Goal: Transaction & Acquisition: Purchase product/service

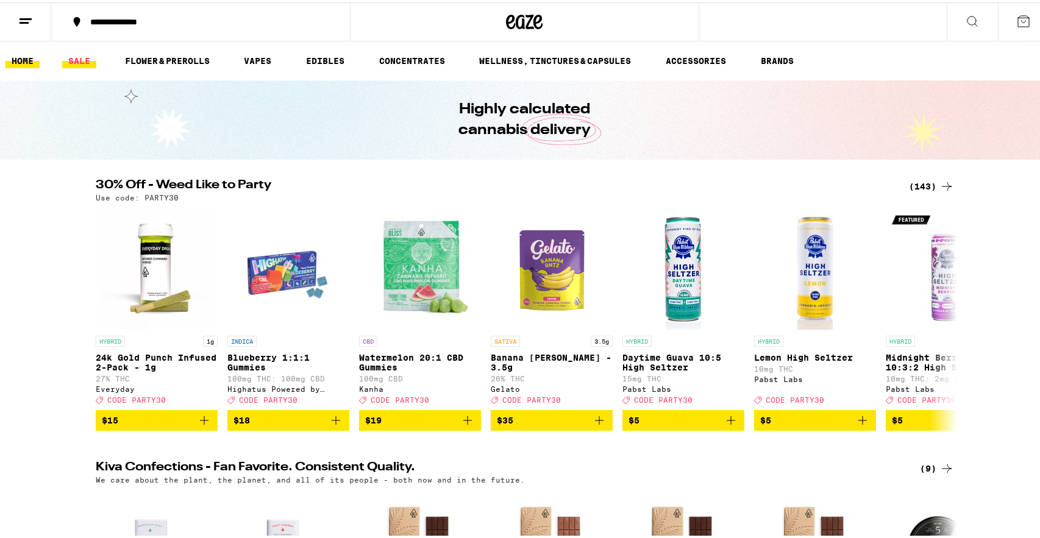
click at [75, 63] on link "SALE" at bounding box center [79, 58] width 34 height 15
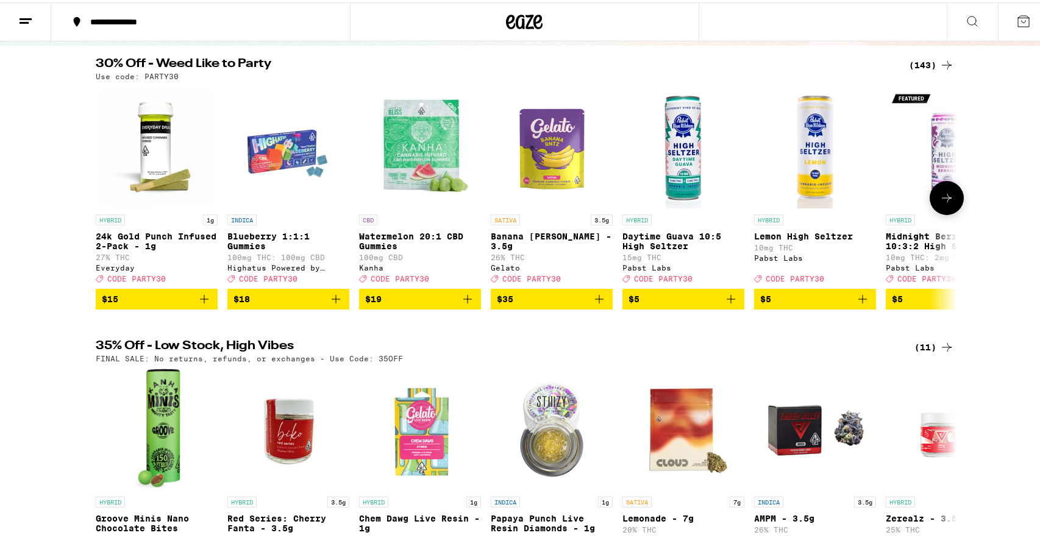
scroll to position [241, 0]
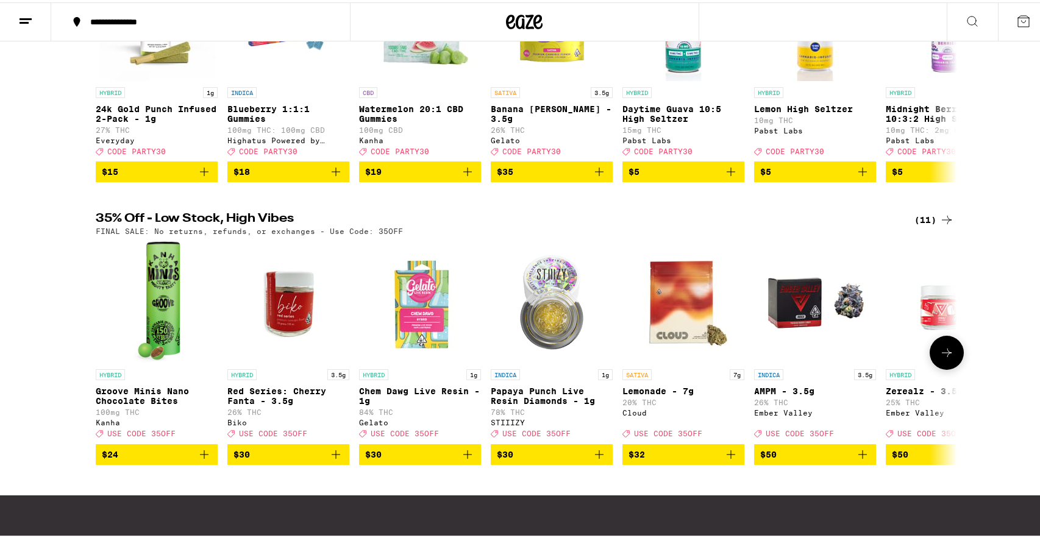
click at [950, 365] on button at bounding box center [946, 350] width 34 height 34
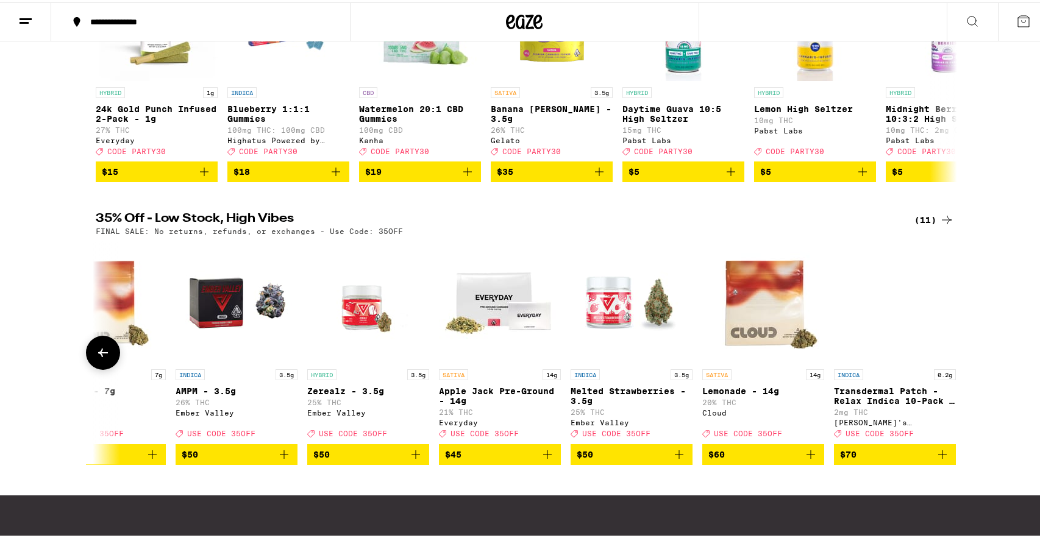
scroll to position [0, 590]
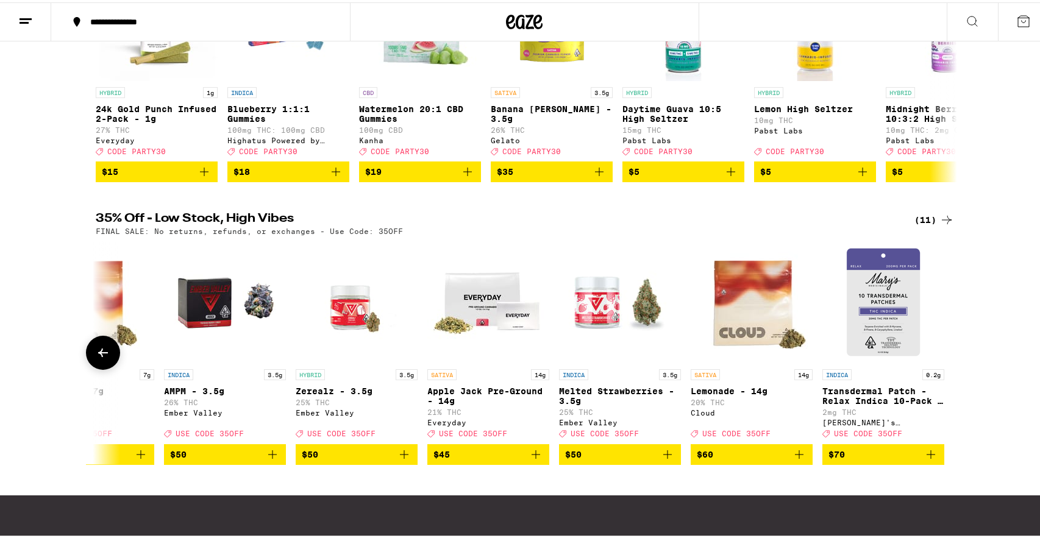
click at [533, 456] on icon "Add to bag" at bounding box center [535, 452] width 9 height 9
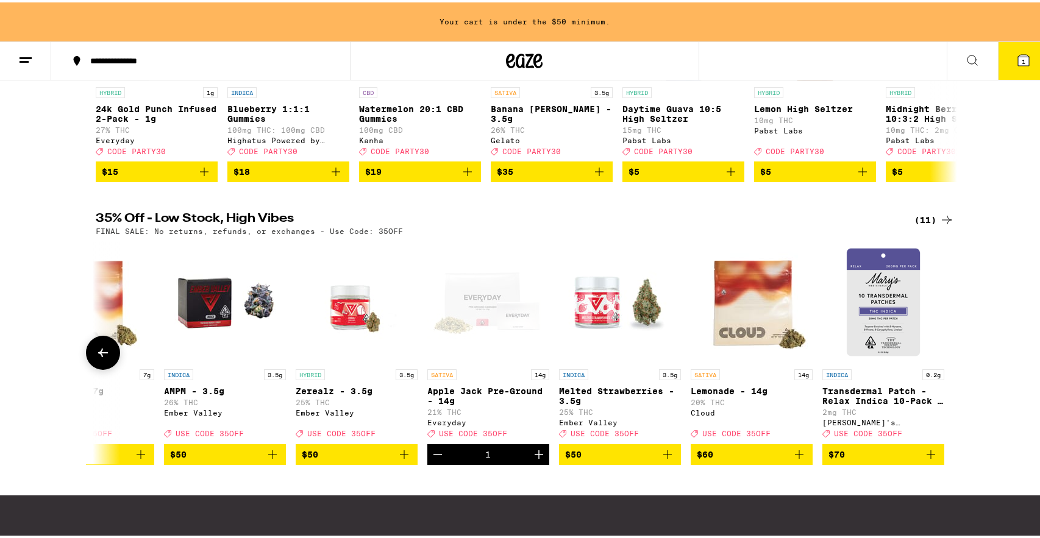
click at [534, 456] on icon "Increment" at bounding box center [538, 452] width 9 height 9
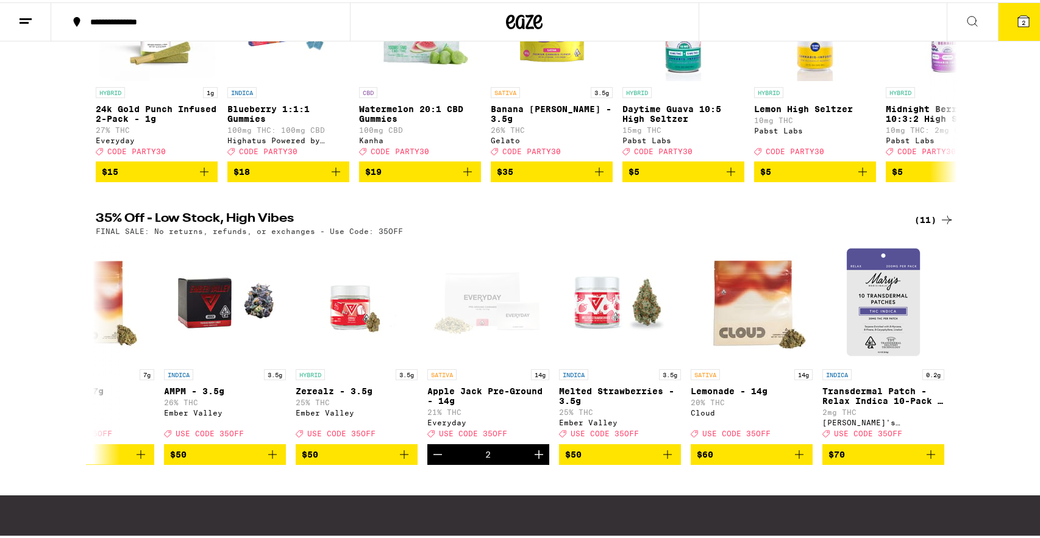
click at [373, 233] on p "FINAL SALE: No returns, refunds, or exchanges - Use Code: 35OFF" at bounding box center [249, 229] width 307 height 8
copy p "35OFF"
click at [1026, 20] on button "2" at bounding box center [1023, 20] width 51 height 38
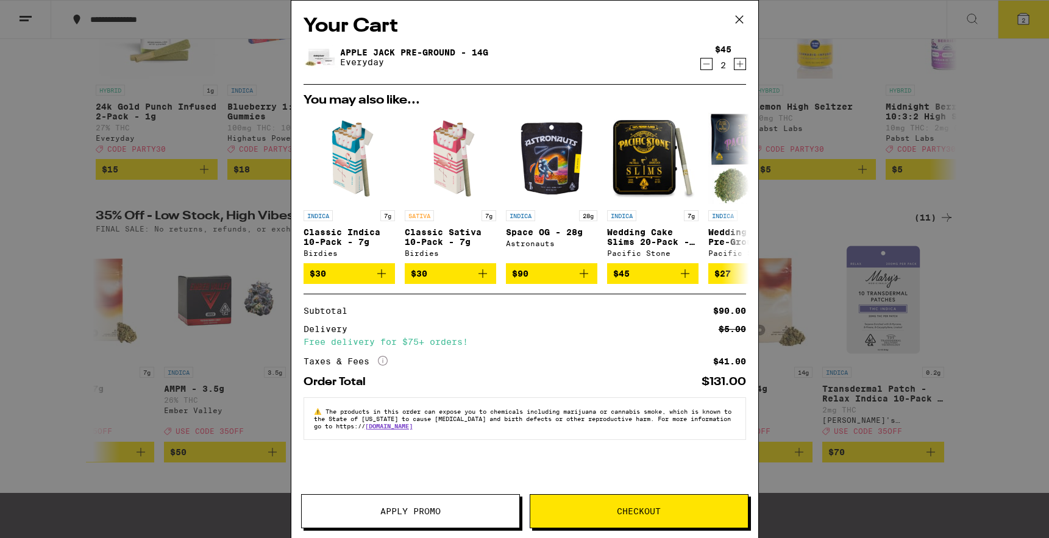
click at [438, 528] on button "Apply Promo" at bounding box center [410, 511] width 219 height 34
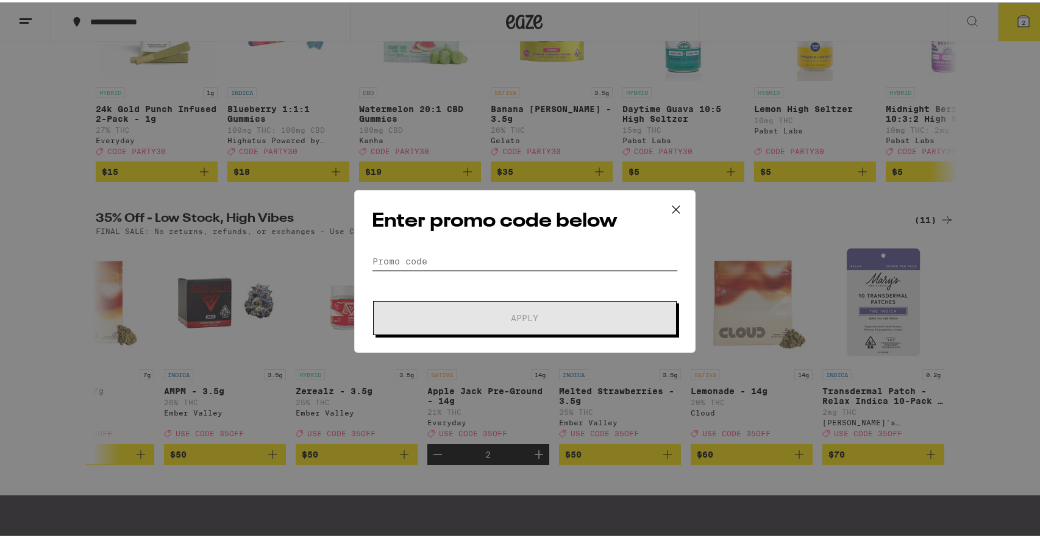
paste input "35OFF"
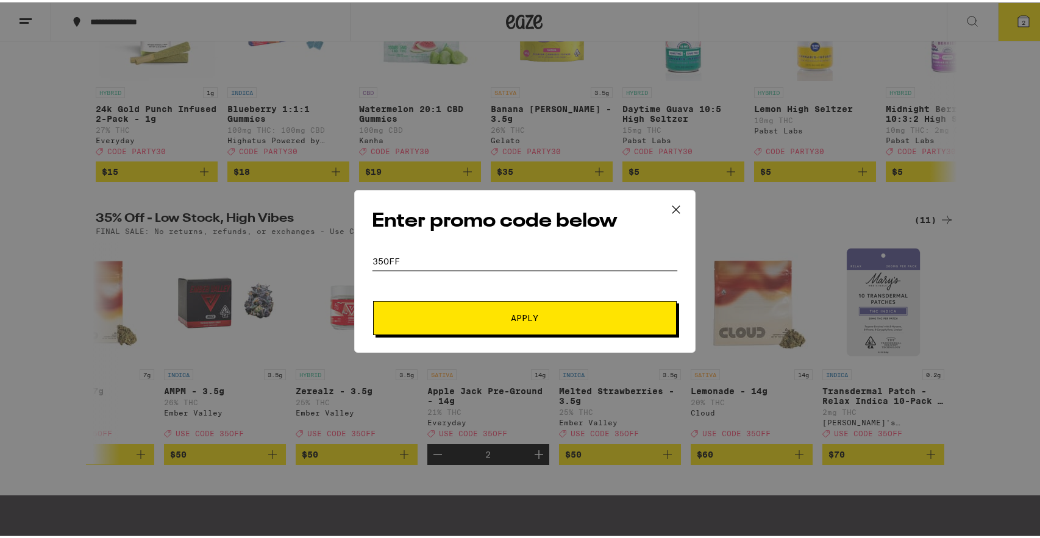
type input "35OFF"
click at [522, 322] on button "Apply" at bounding box center [525, 316] width 304 height 34
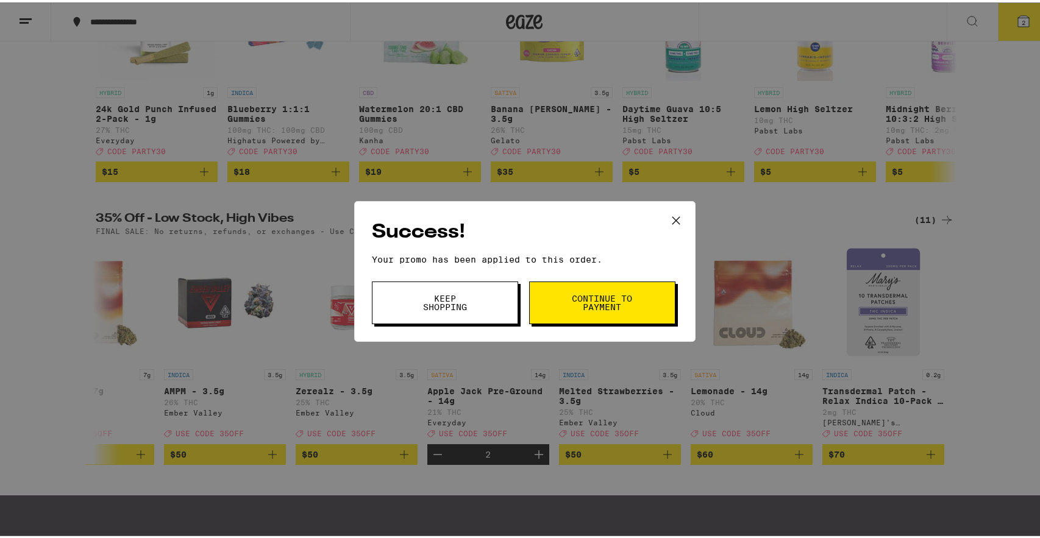
click at [598, 307] on span "Continue to payment" at bounding box center [602, 300] width 62 height 17
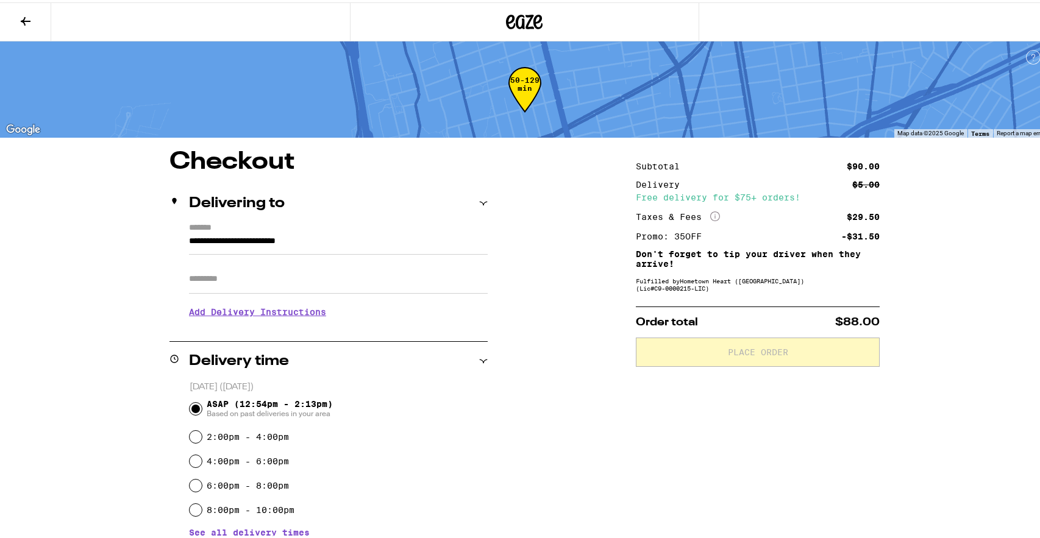
click at [20, 18] on icon at bounding box center [25, 19] width 15 height 15
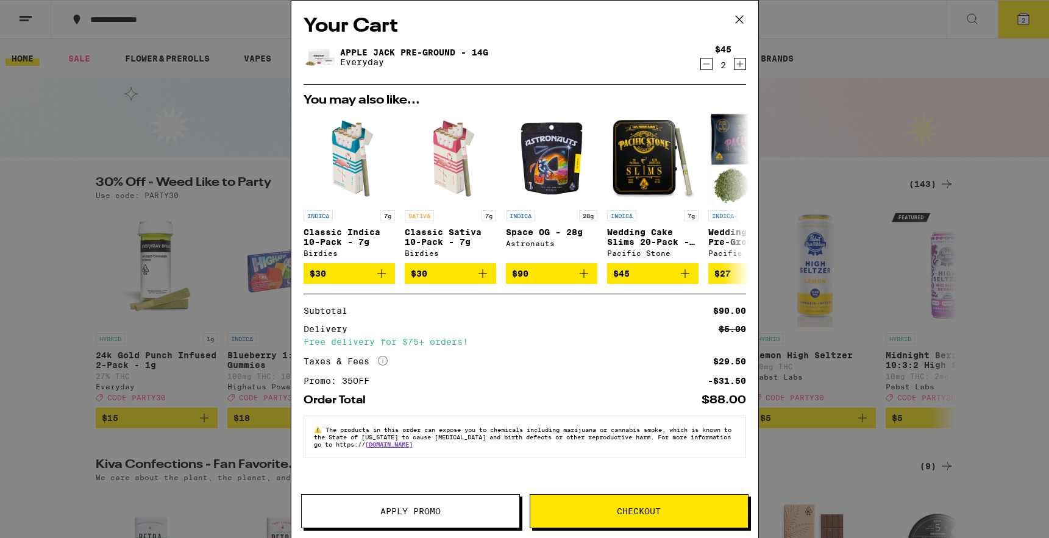
click at [645, 521] on button "Checkout" at bounding box center [639, 511] width 219 height 34
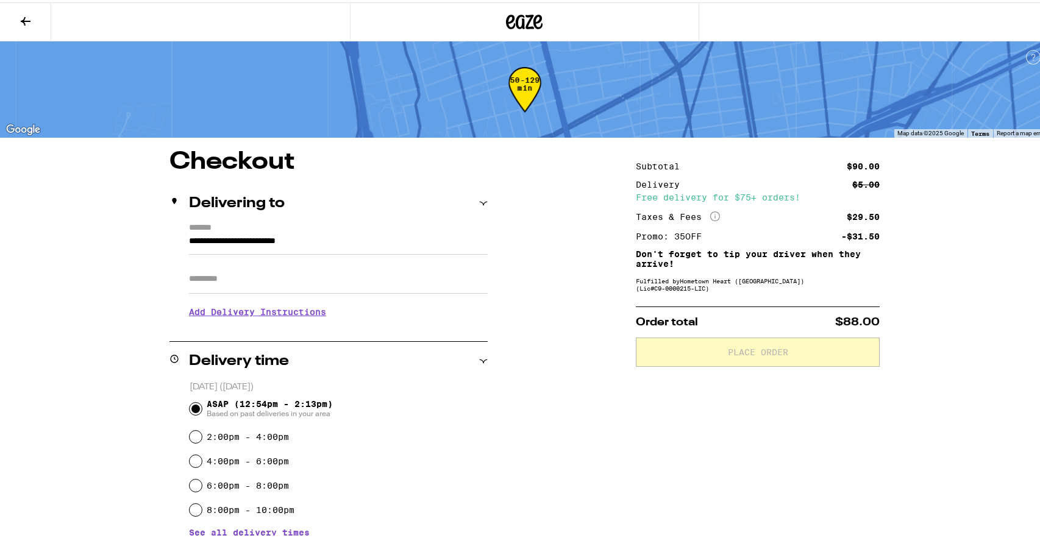
click at [327, 453] on div "4:00pm - 6:00pm" at bounding box center [339, 459] width 298 height 24
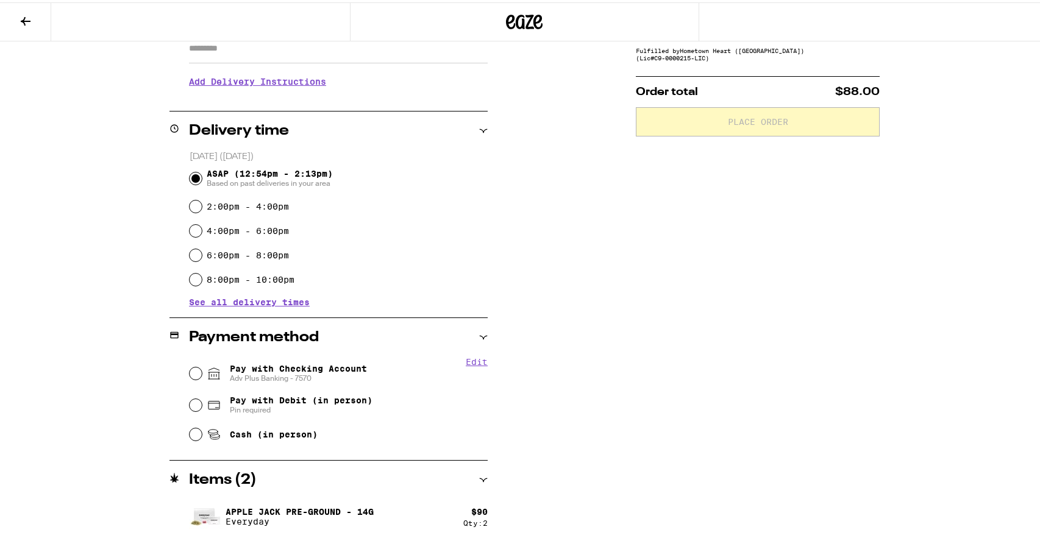
scroll to position [234, 0]
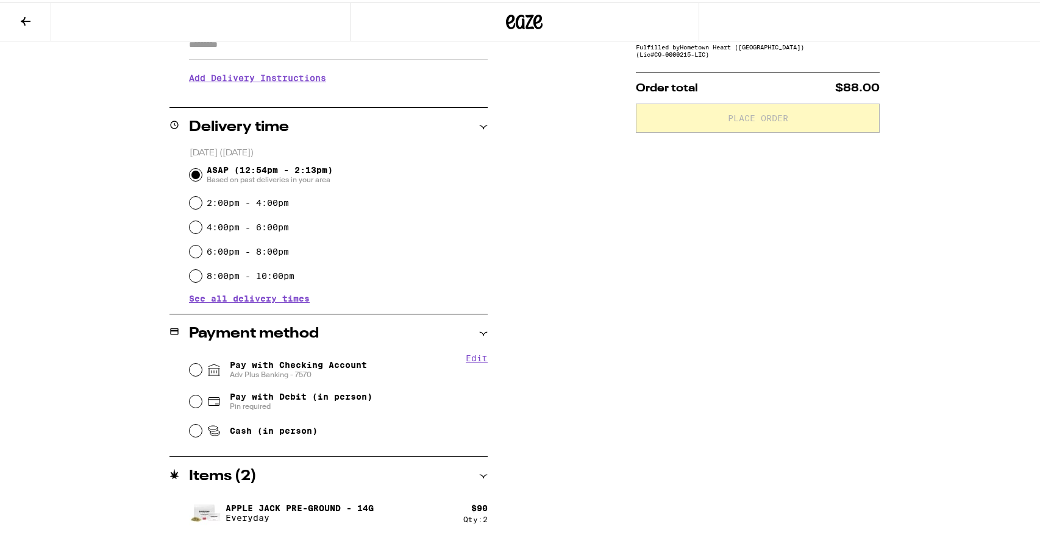
click at [276, 249] on label "6:00pm - 8:00pm" at bounding box center [248, 249] width 82 height 10
click at [202, 249] on input "6:00pm - 8:00pm" at bounding box center [196, 249] width 12 height 12
radio input "true"
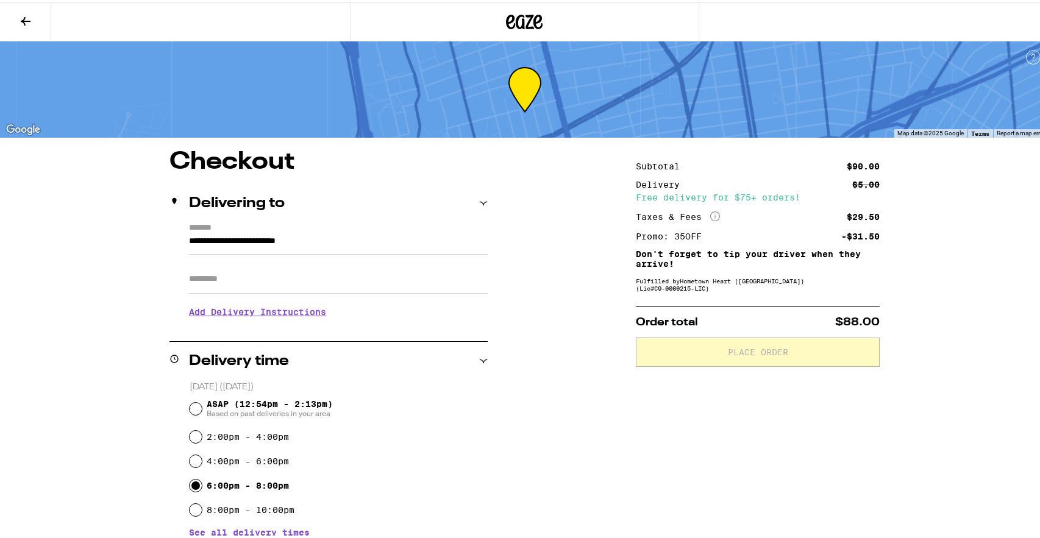
click at [745, 416] on div "Subtotal $90.00 Delivery $5.00 Free delivery for $75+ orders! Taxes & Fees More…" at bounding box center [758, 459] width 244 height 625
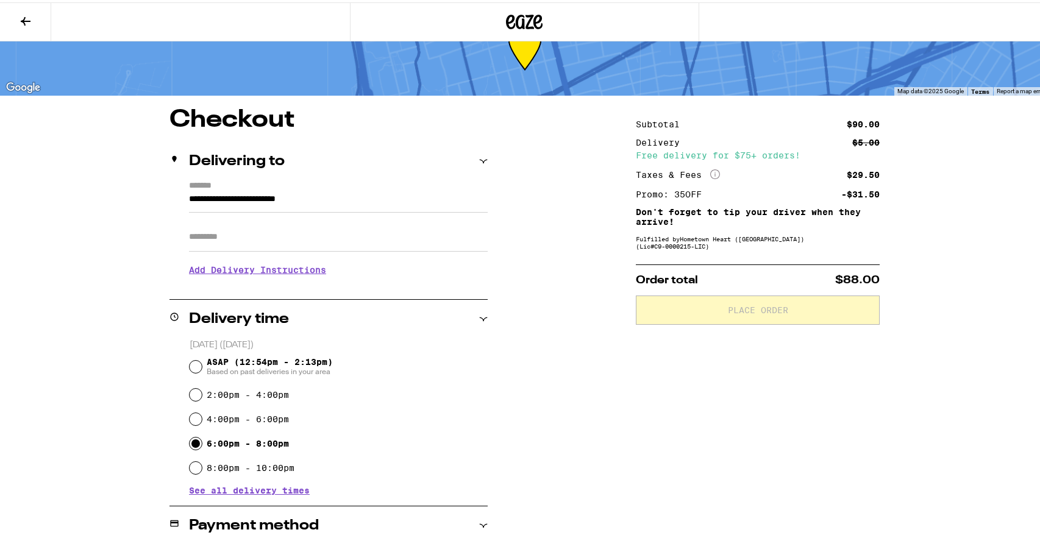
scroll to position [222, 0]
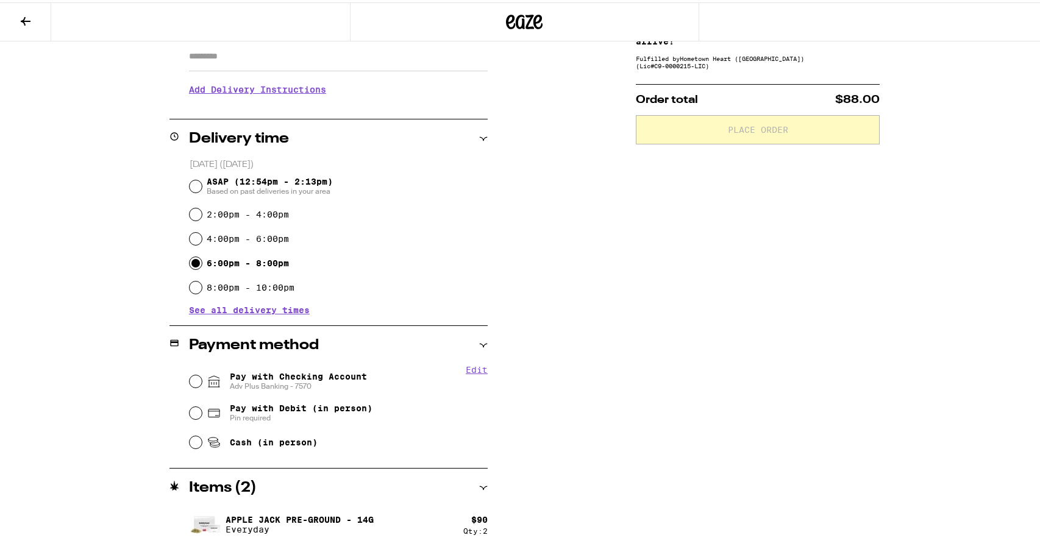
click at [327, 375] on span "Pay with Checking Account Adv Plus Banking - 7570" at bounding box center [298, 379] width 137 height 20
click at [202, 375] on input "Pay with Checking Account Adv Plus Banking - 7570" at bounding box center [196, 379] width 12 height 12
radio input "true"
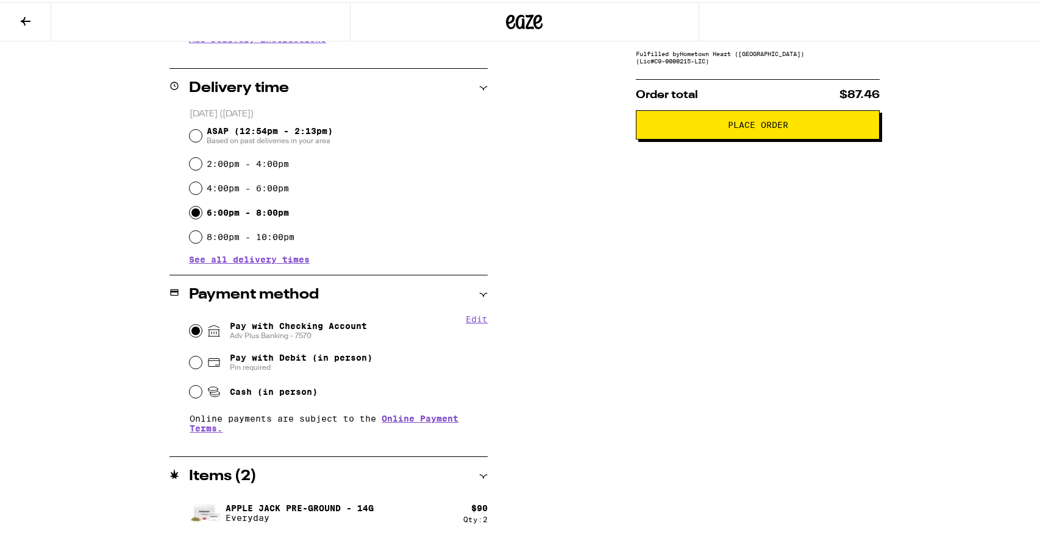
scroll to position [0, 0]
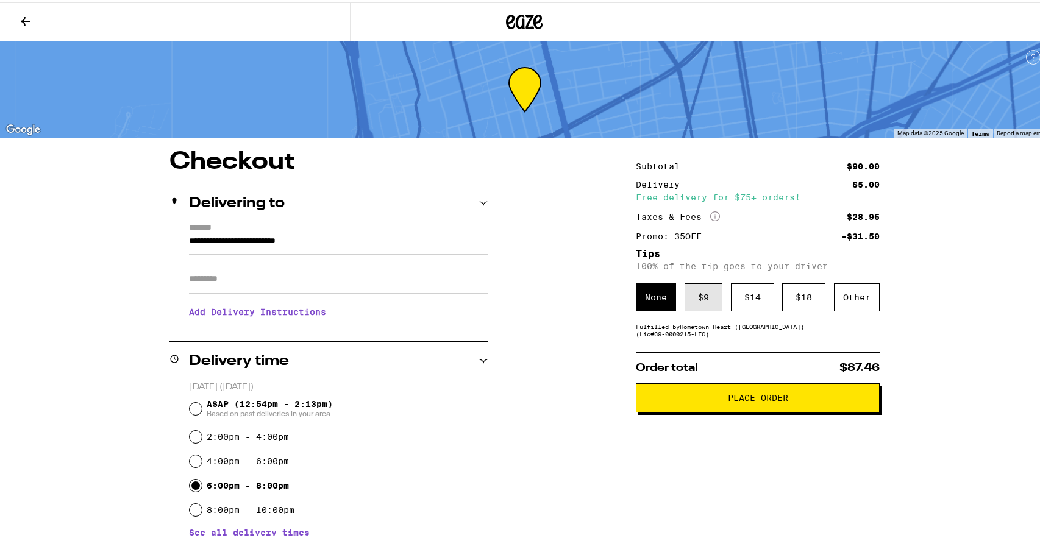
click at [700, 300] on div "$ 9" at bounding box center [703, 295] width 38 height 28
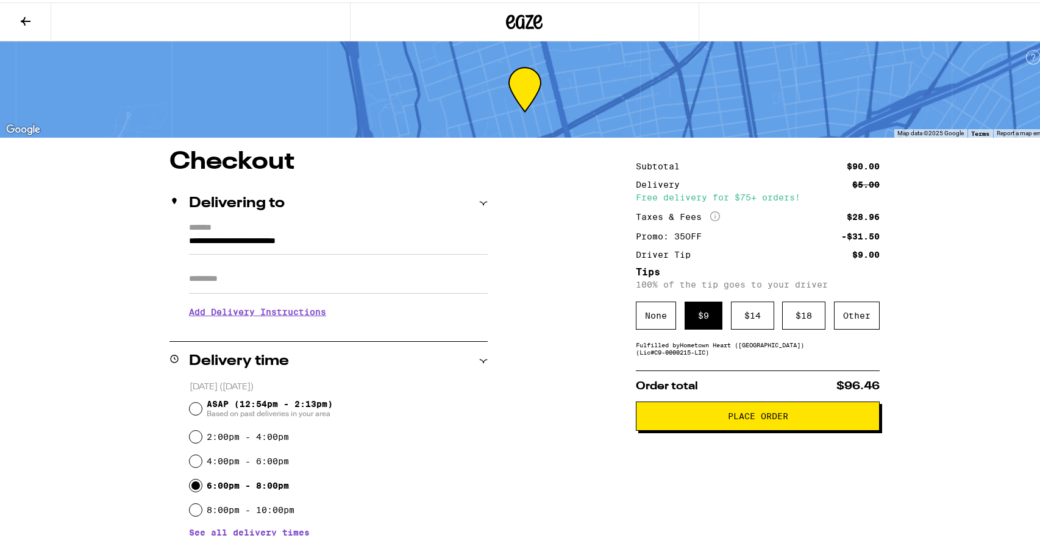
click at [742, 409] on button "Place Order" at bounding box center [758, 413] width 244 height 29
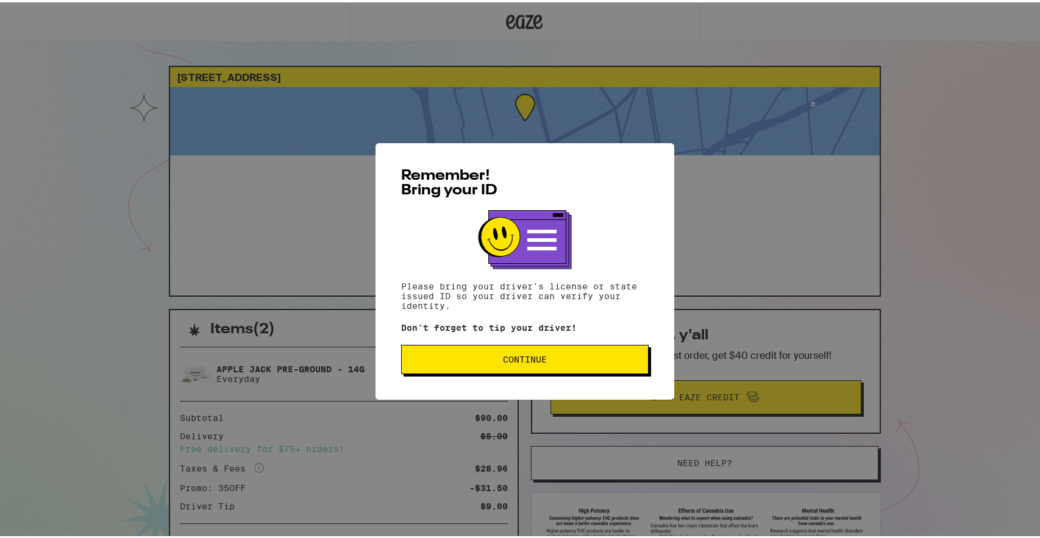
click at [549, 361] on span "Continue" at bounding box center [524, 357] width 227 height 9
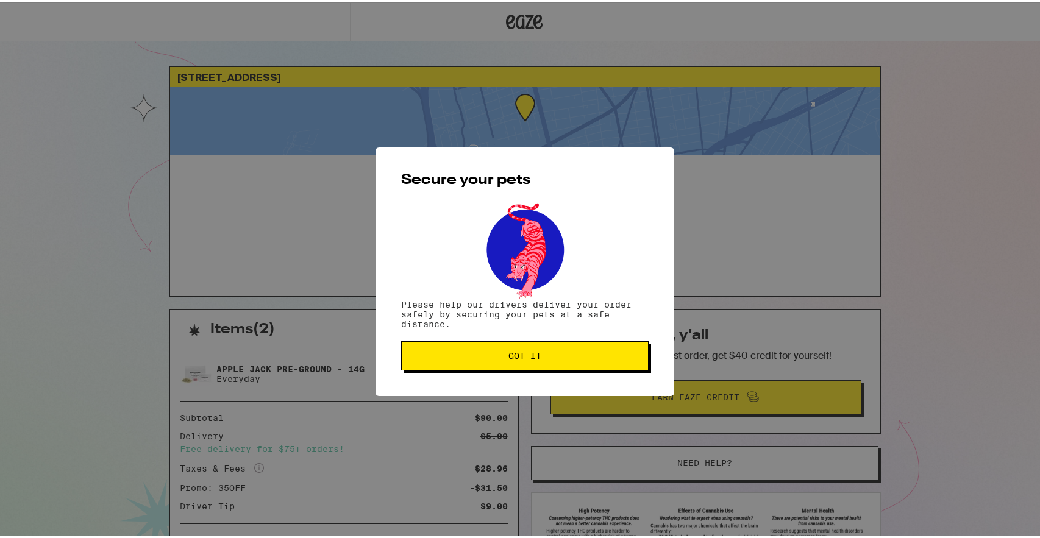
click at [549, 361] on button "Got it" at bounding box center [524, 353] width 247 height 29
